Goal: Task Accomplishment & Management: Manage account settings

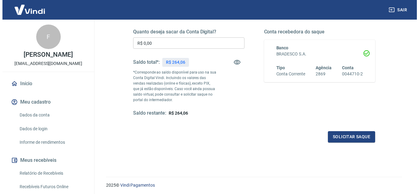
scroll to position [93, 0]
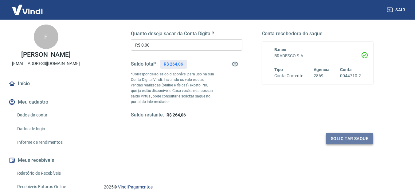
click at [354, 139] on button "Solicitar saque" at bounding box center [349, 138] width 47 height 11
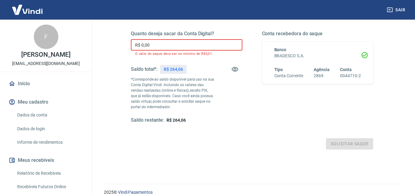
click at [188, 44] on input "R$ 0,00" at bounding box center [186, 44] width 111 height 11
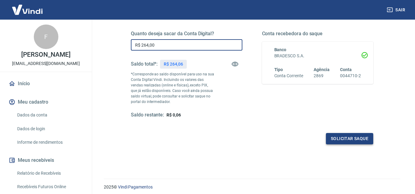
type input "R$ 264,00"
click at [342, 139] on button "Solicitar saque" at bounding box center [349, 138] width 47 height 11
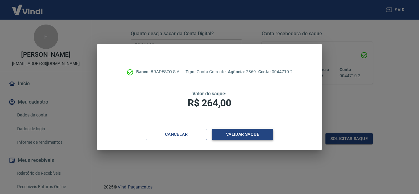
click at [254, 133] on button "Validar saque" at bounding box center [242, 134] width 61 height 11
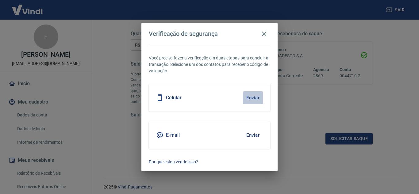
click at [253, 96] on button "Enviar" at bounding box center [253, 97] width 20 height 13
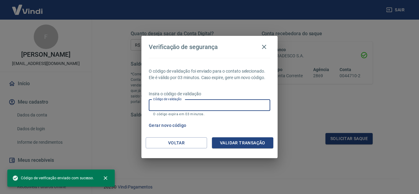
click at [249, 103] on input "Código de validação" at bounding box center [210, 105] width 122 height 11
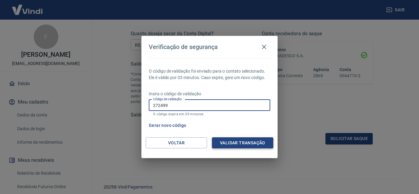
type input "272499"
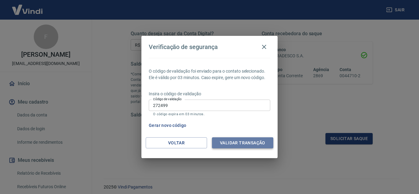
click at [246, 142] on button "Validar transação" at bounding box center [242, 142] width 61 height 11
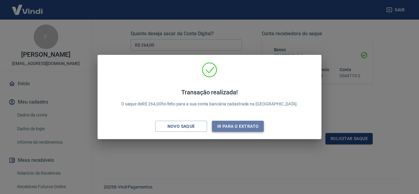
click at [244, 125] on button "Ir para o extrato" at bounding box center [238, 126] width 52 height 11
